Goal: Navigation & Orientation: Go to known website

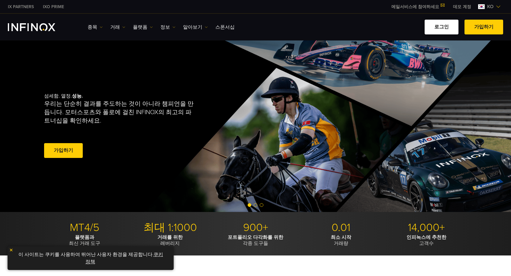
click at [446, 25] on link "로그인" at bounding box center [442, 27] width 34 height 15
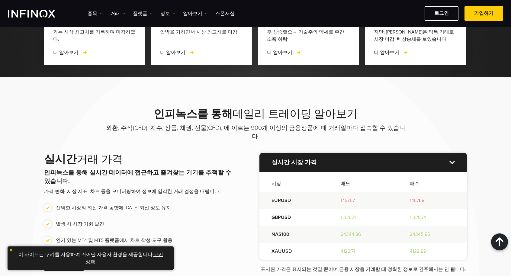
scroll to position [665, 0]
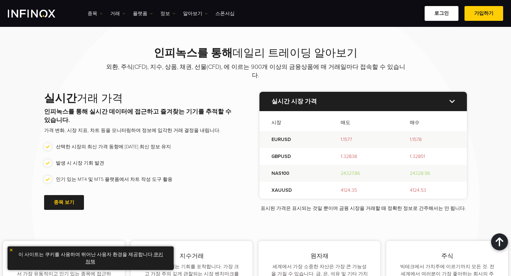
click at [440, 13] on link "로그인" at bounding box center [442, 13] width 34 height 15
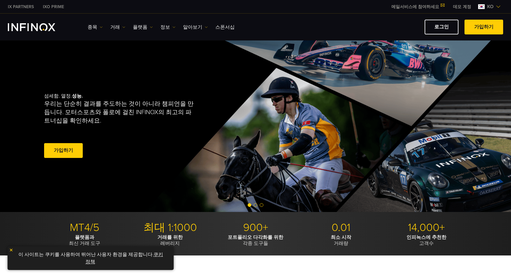
click at [446, 26] on link "로그인" at bounding box center [442, 27] width 34 height 15
